Goal: Information Seeking & Learning: Understand process/instructions

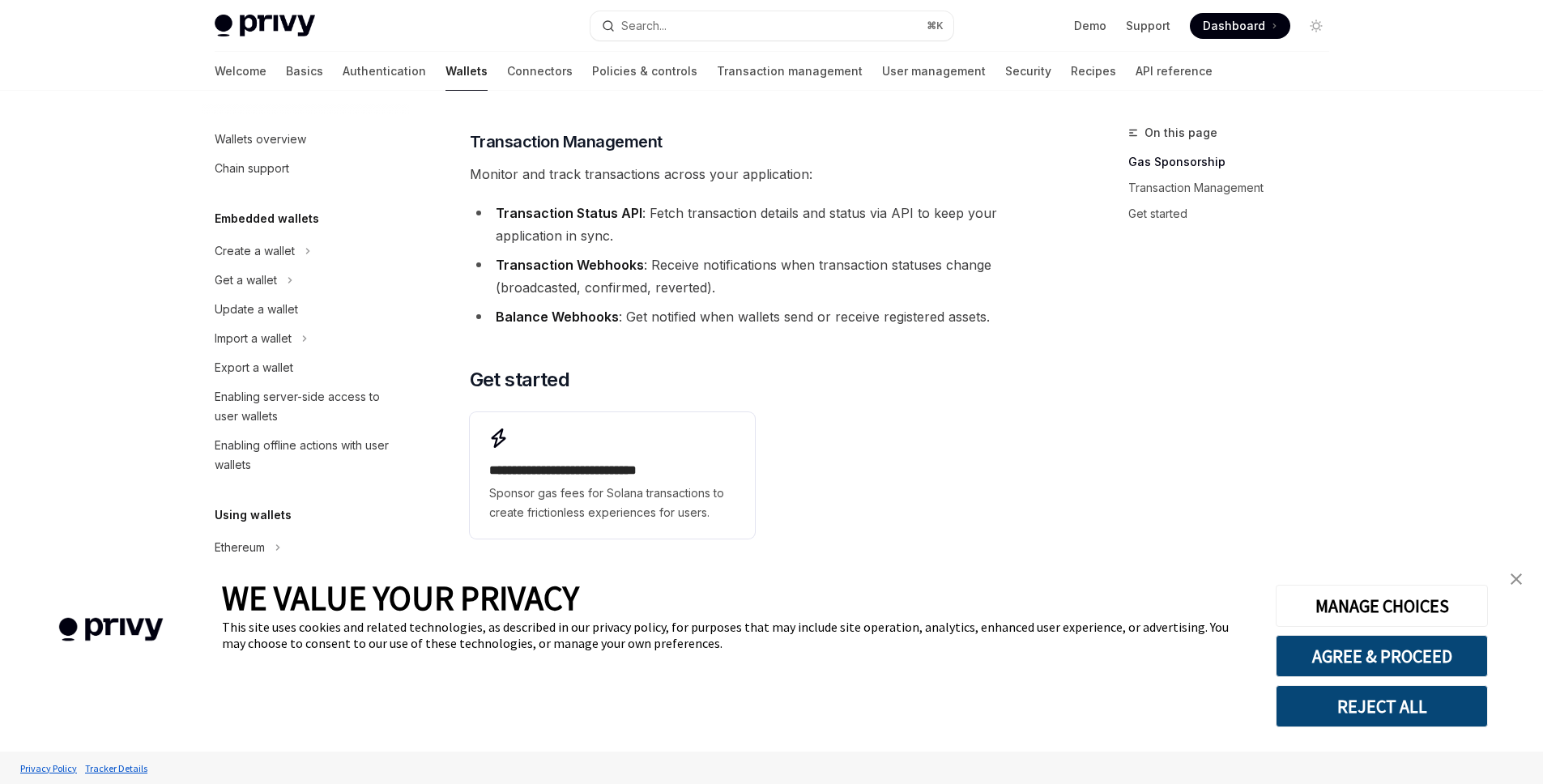
scroll to position [370, 0]
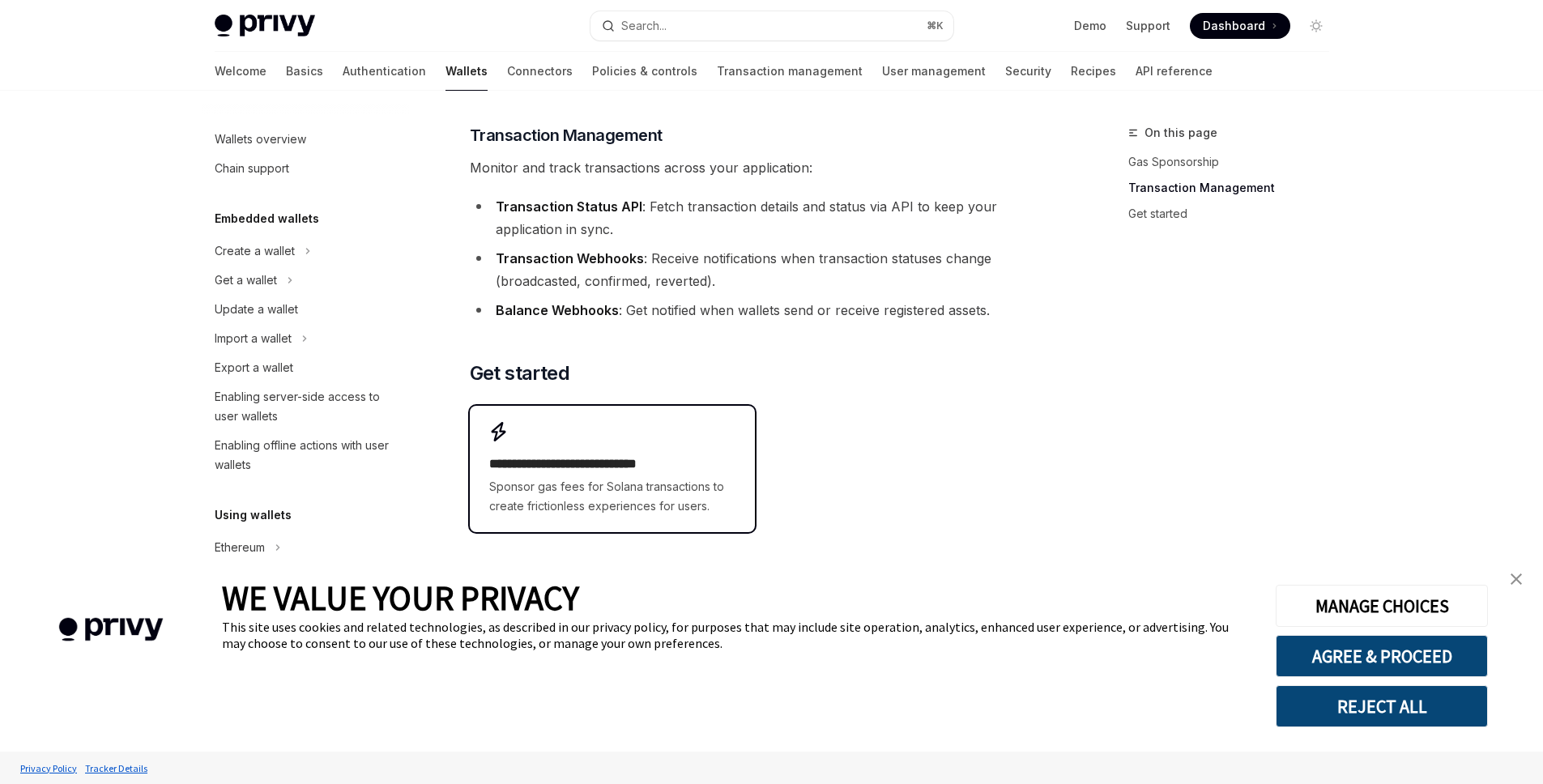
click at [669, 469] on h2 "**********" at bounding box center [611, 464] width 246 height 19
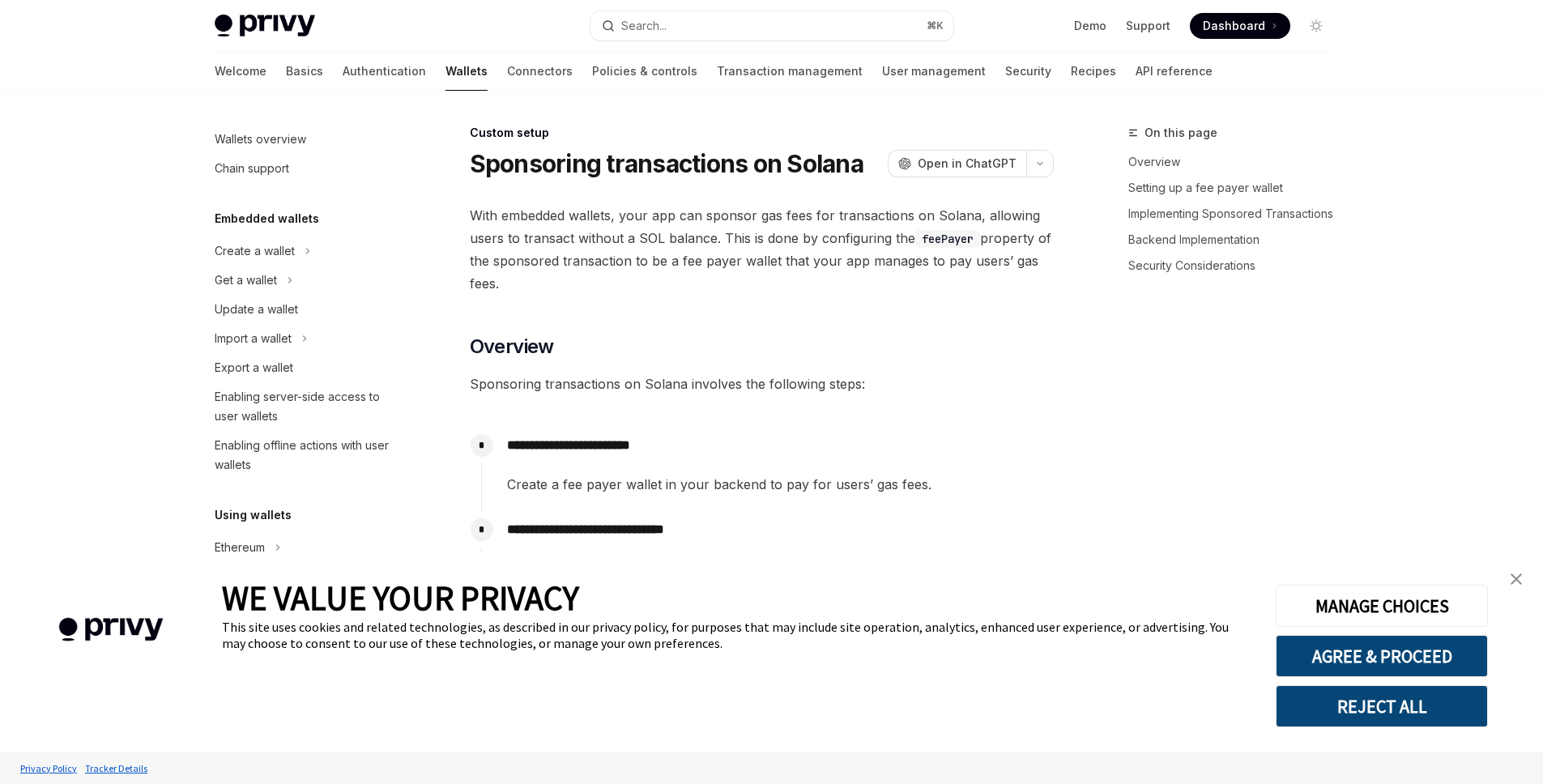
scroll to position [705, 0]
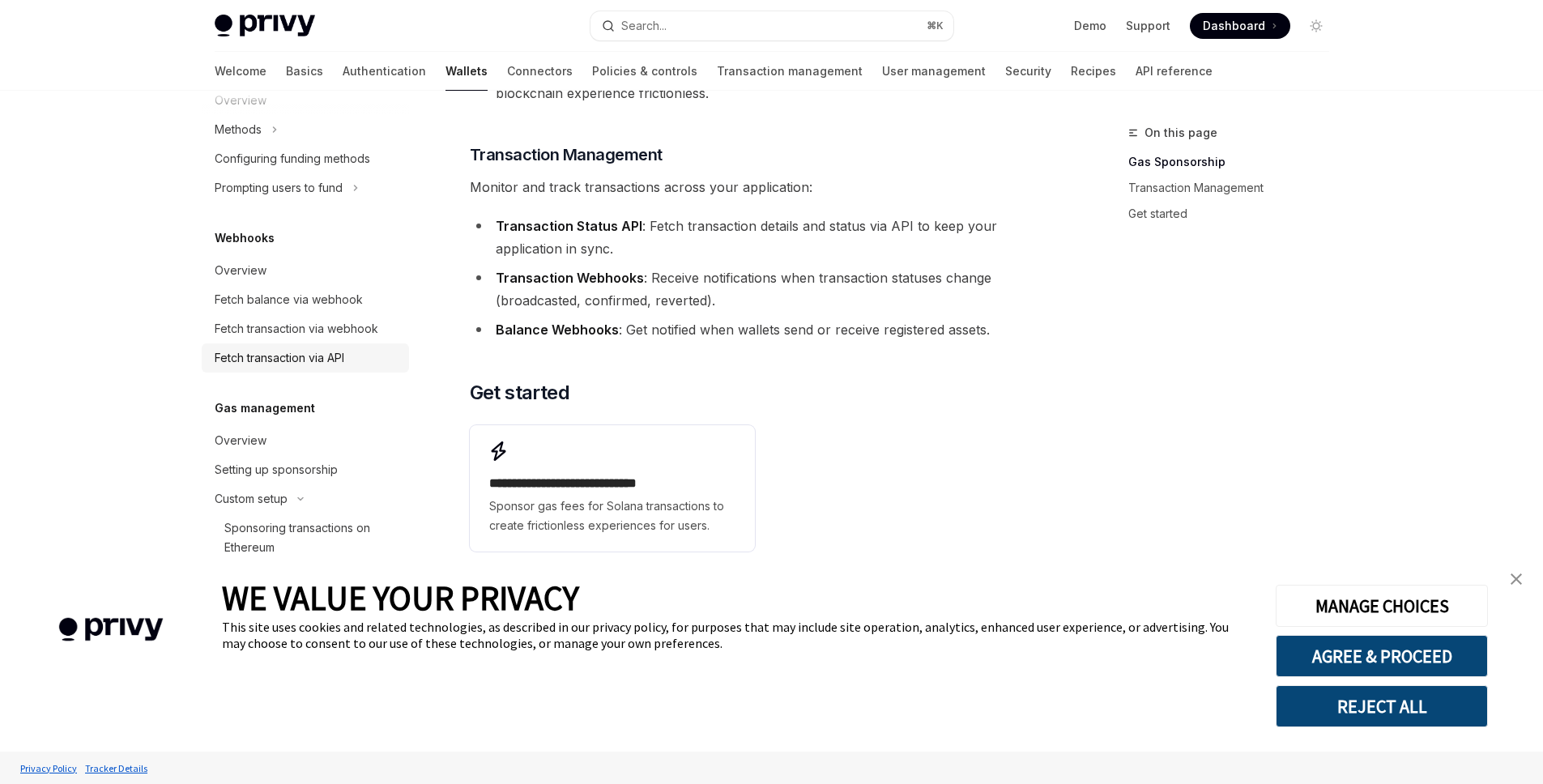
scroll to position [370, 0]
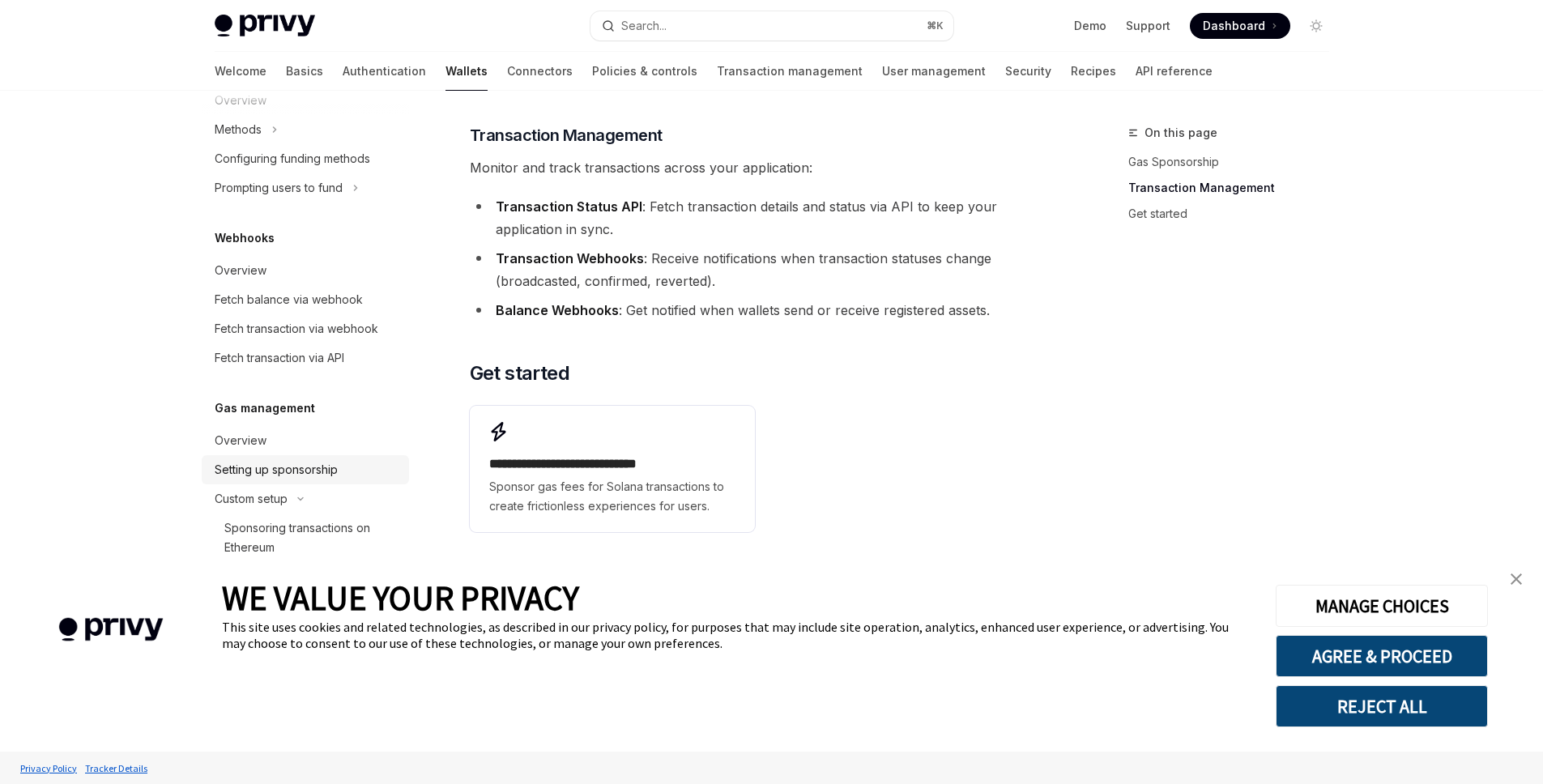
click at [287, 463] on div "Setting up sponsorship" at bounding box center [276, 469] width 123 height 19
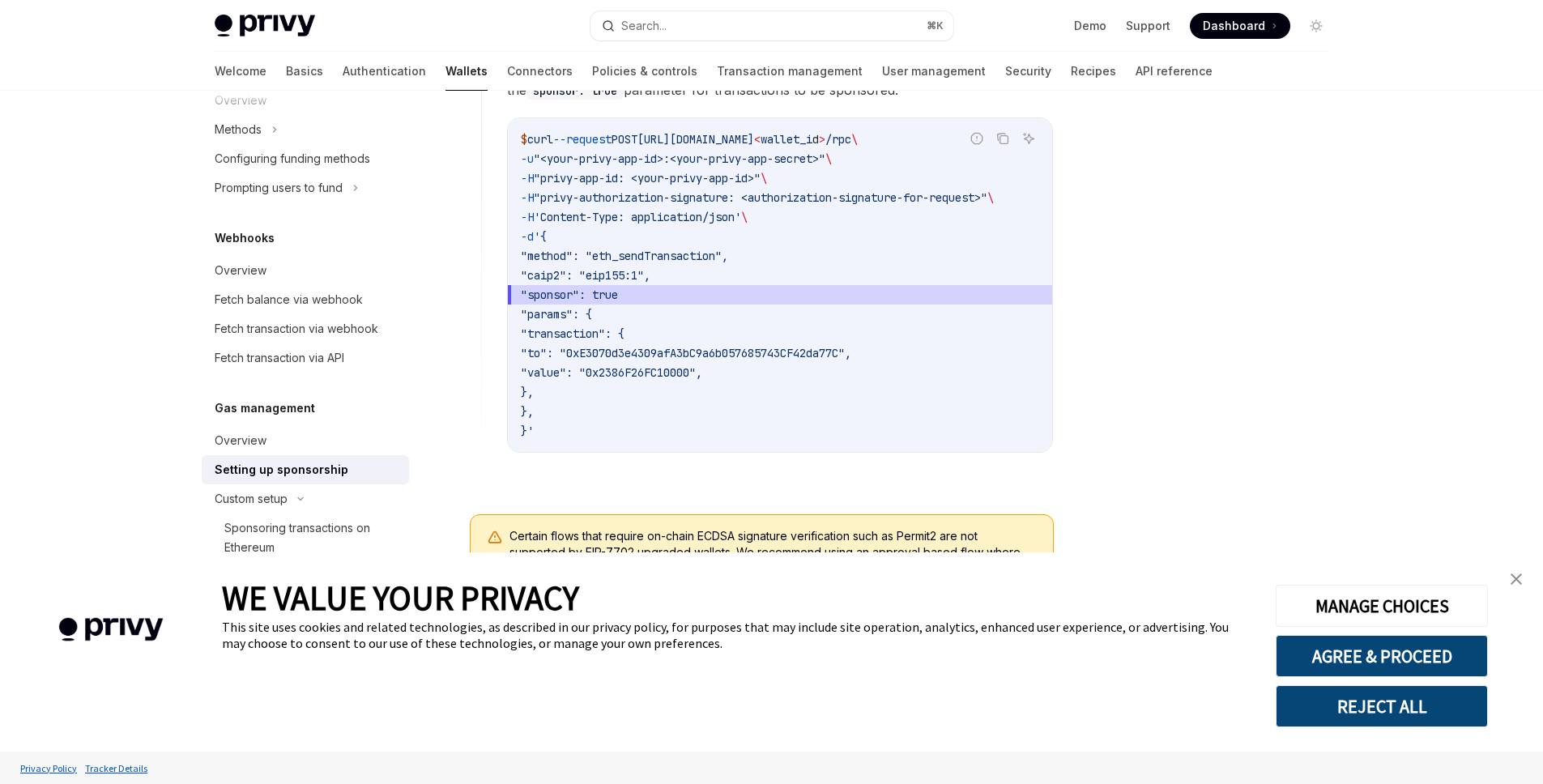
scroll to position [1224, 0]
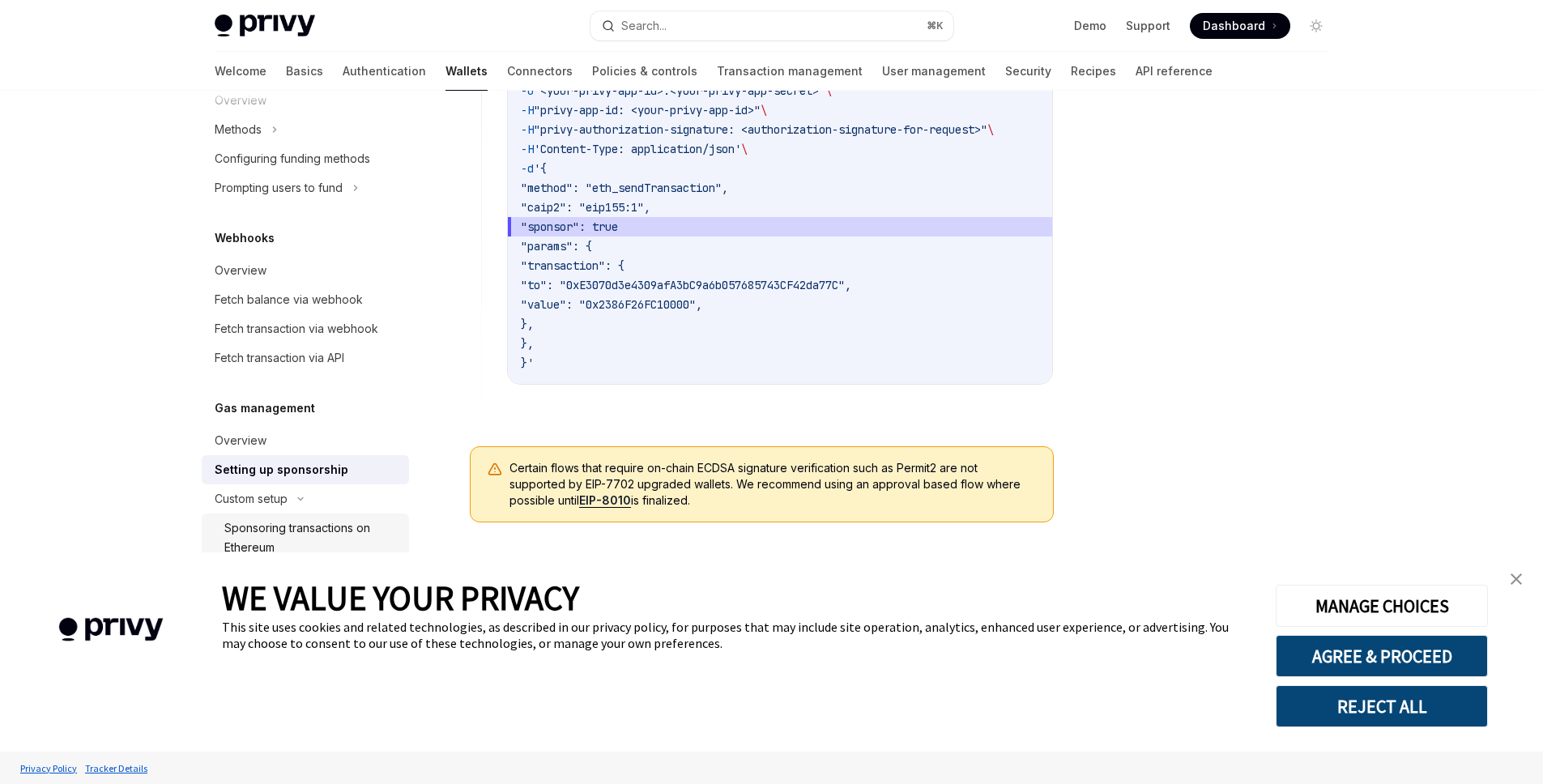
click at [335, 541] on div "Sponsoring transactions on Ethereum" at bounding box center [312, 537] width 175 height 39
type textarea "*"
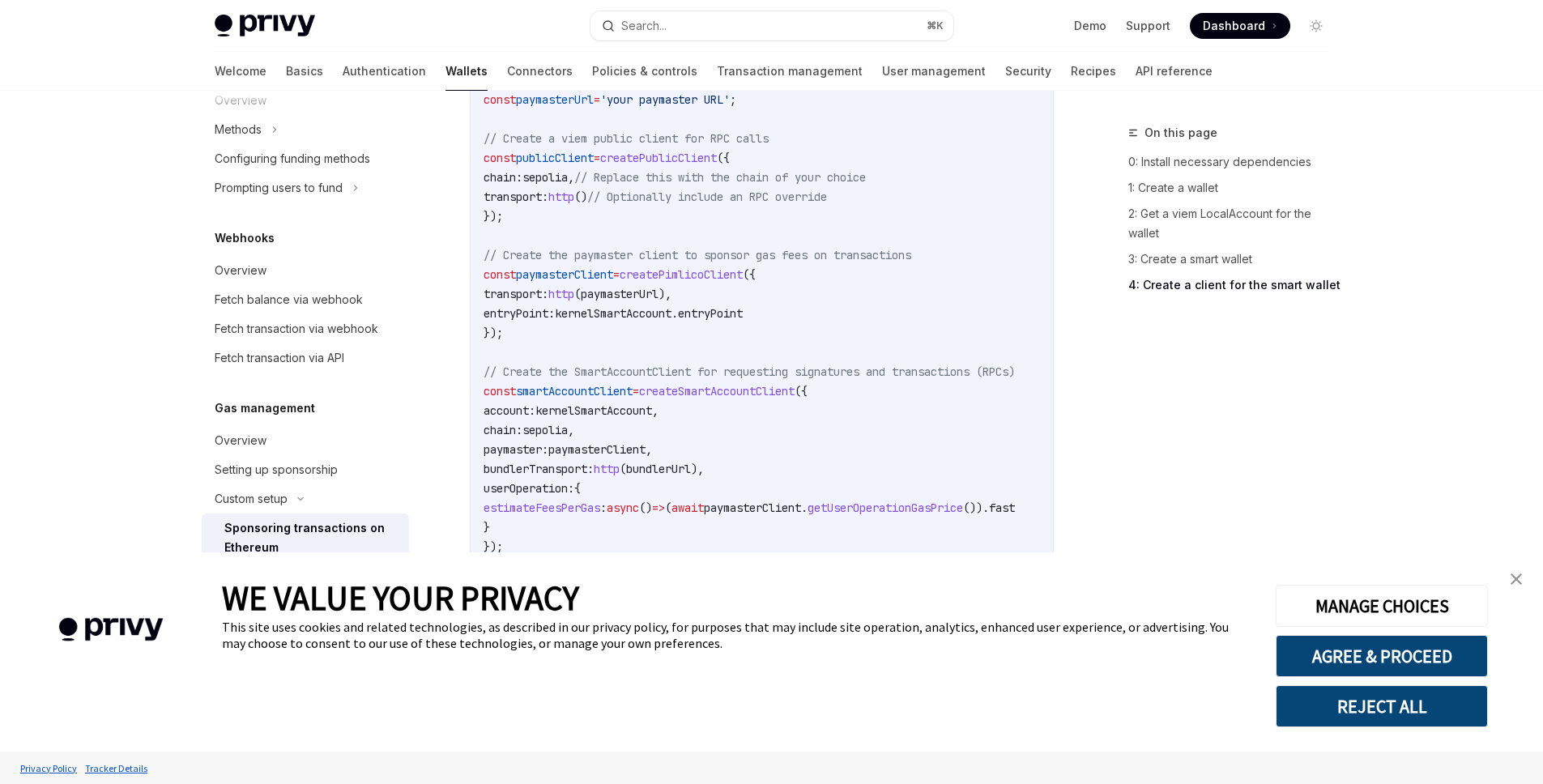
scroll to position [2351, 0]
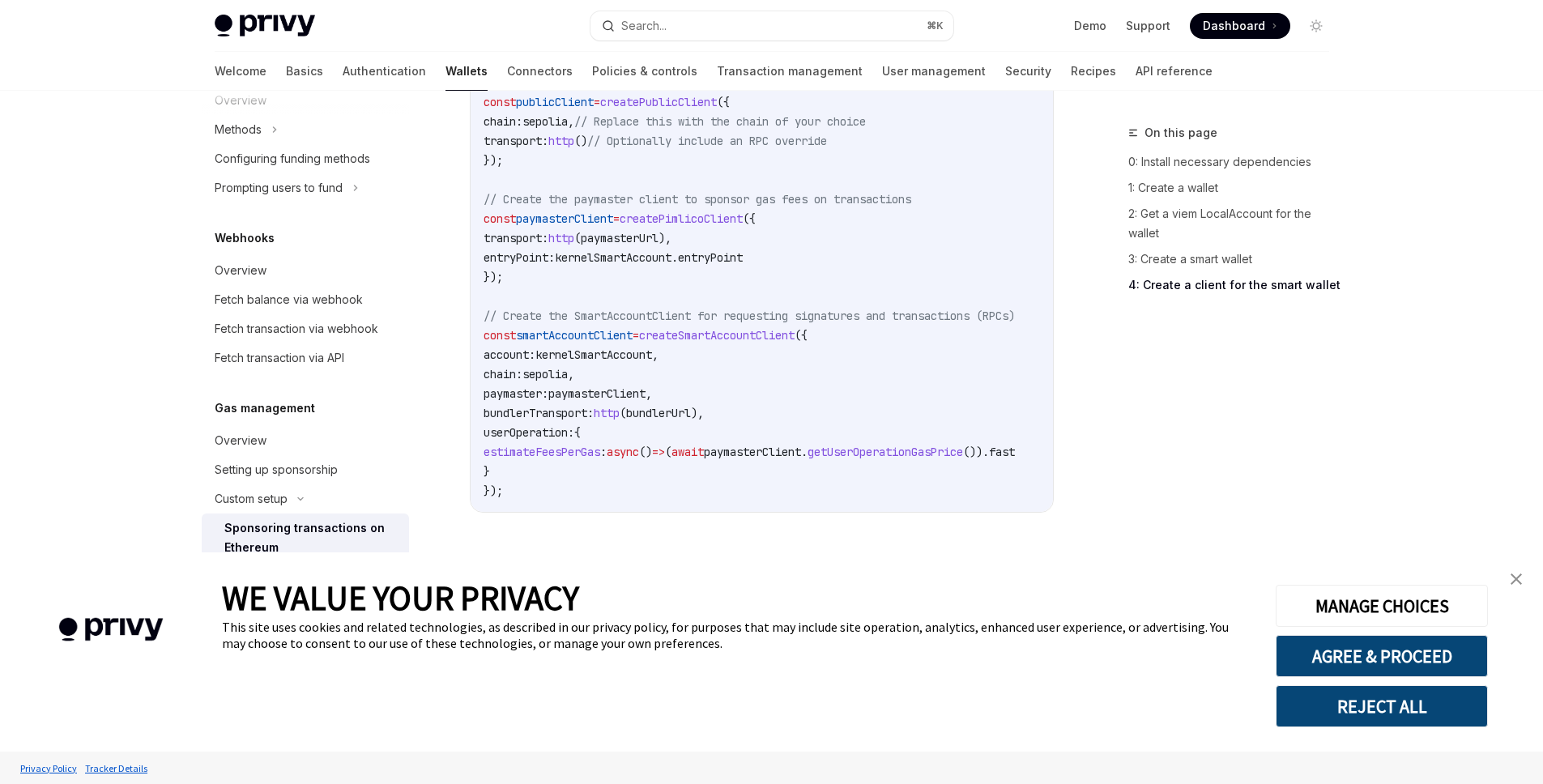
click at [735, 219] on span "createPimlicoClient" at bounding box center [681, 218] width 123 height 14
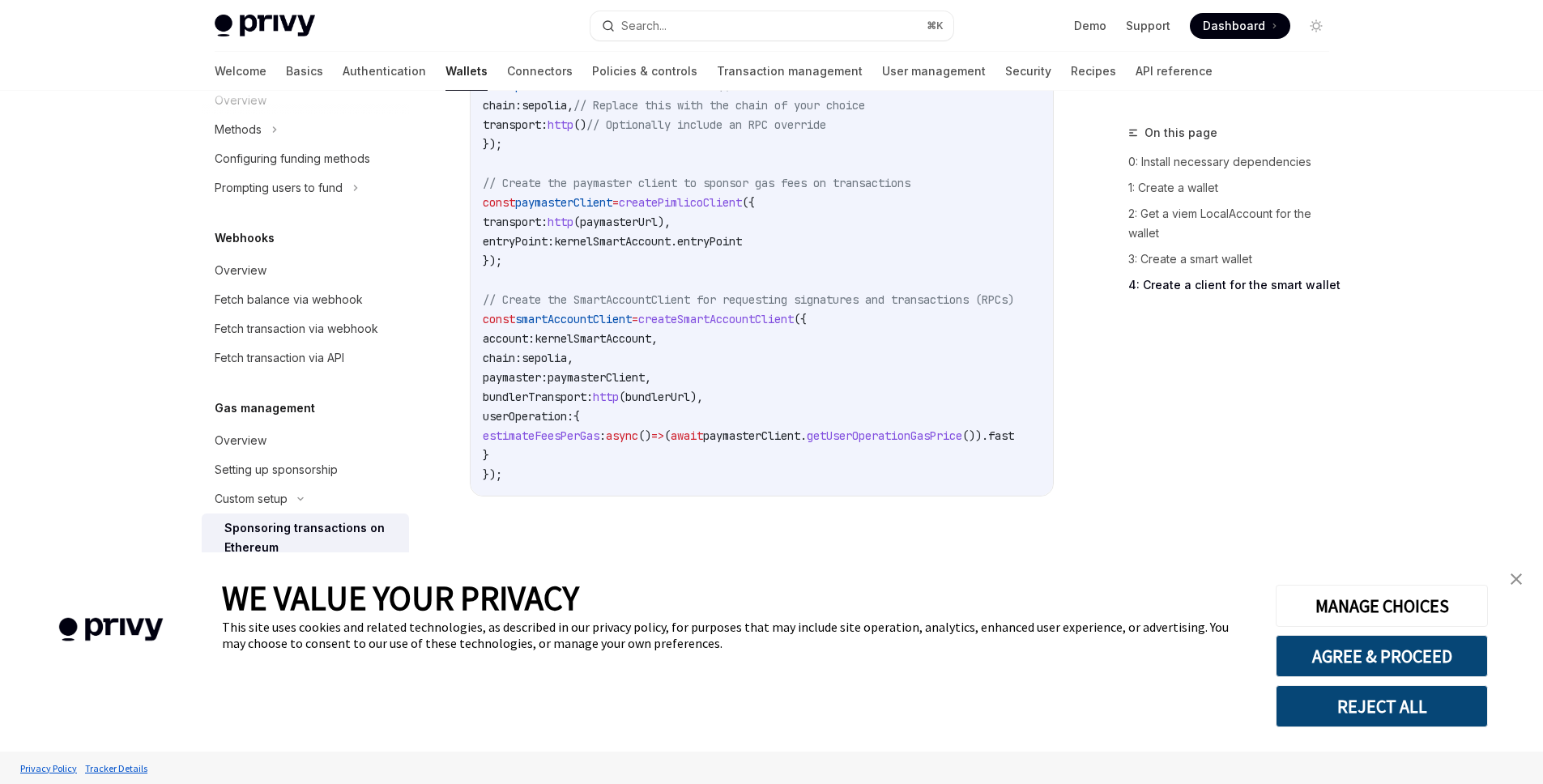
scroll to position [0, 0]
